Goal: Find specific page/section: Find specific page/section

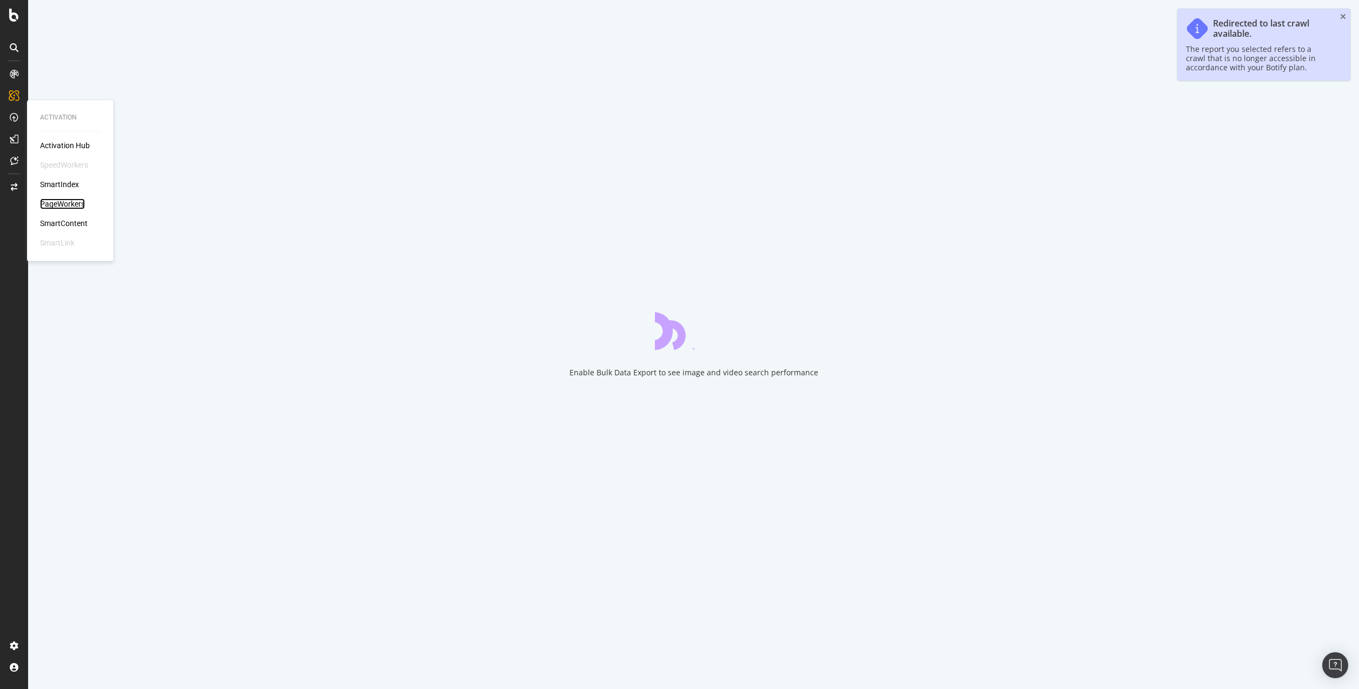
click at [59, 206] on div "PageWorkers" at bounding box center [62, 203] width 45 height 11
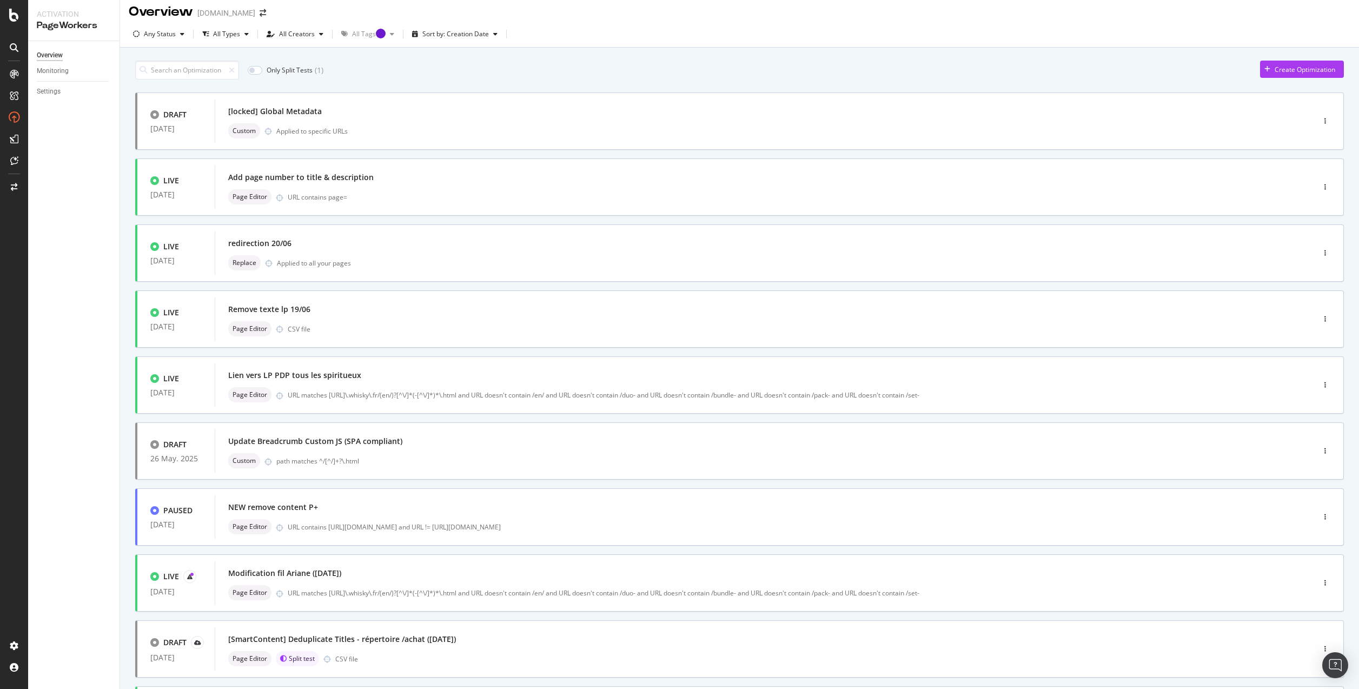
scroll to position [4, 0]
